Goal: Task Accomplishment & Management: Manage account settings

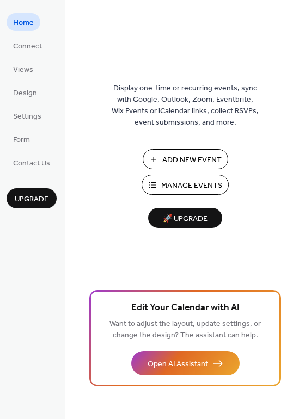
click at [190, 189] on span "Manage Events" at bounding box center [191, 185] width 61 height 11
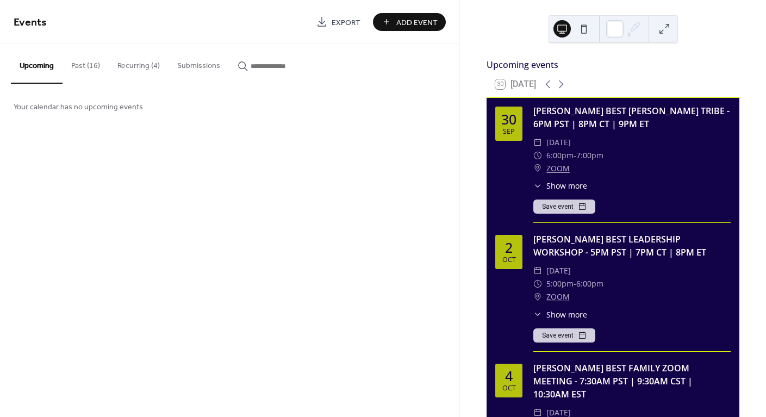
click at [134, 62] on button "Recurring (4)" at bounding box center [139, 63] width 60 height 39
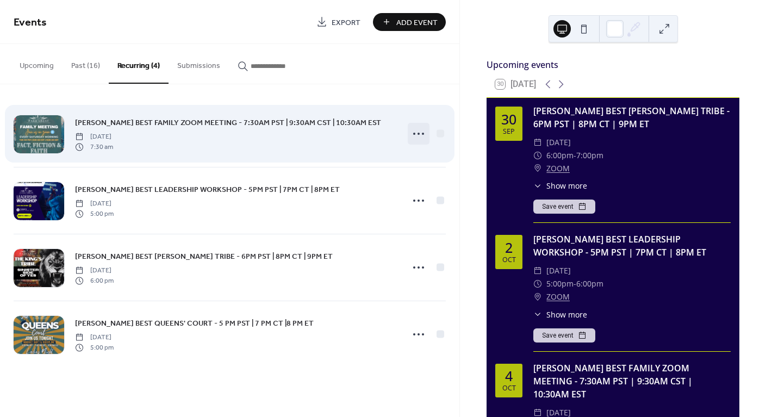
click at [421, 133] on icon at bounding box center [418, 133] width 17 height 17
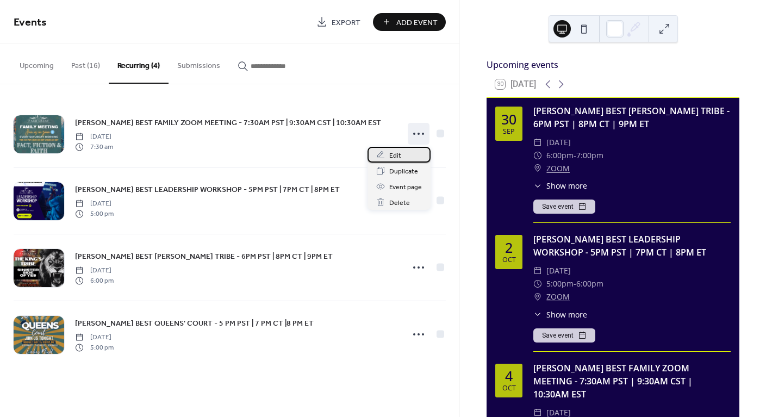
click at [396, 153] on span "Edit" at bounding box center [395, 155] width 12 height 11
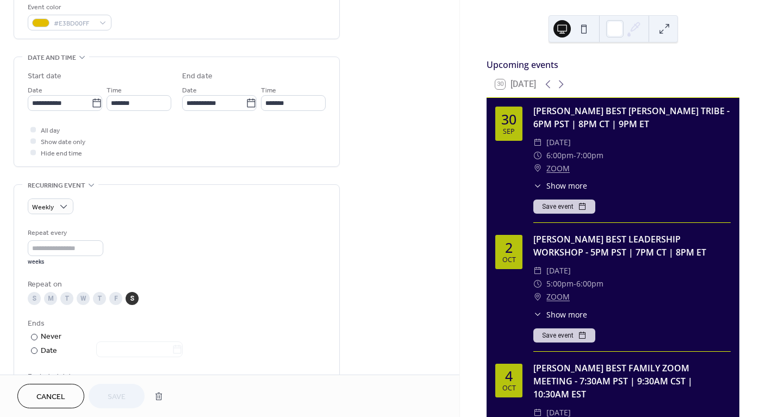
scroll to position [455, 0]
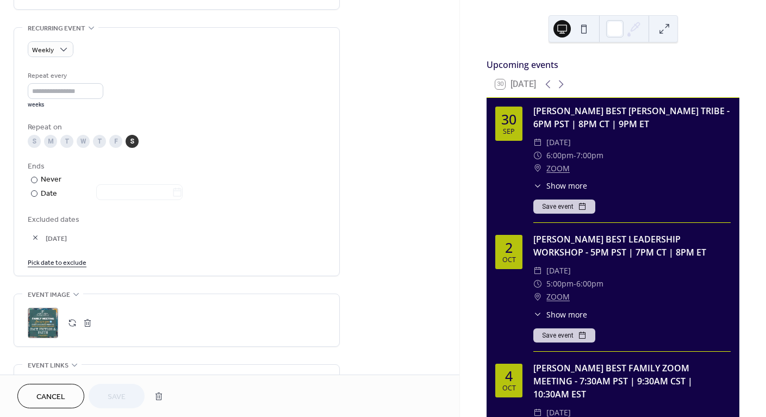
click at [69, 330] on button "button" at bounding box center [72, 322] width 15 height 15
click at [113, 395] on span "Save" at bounding box center [117, 397] width 18 height 11
